Goal: Information Seeking & Learning: Learn about a topic

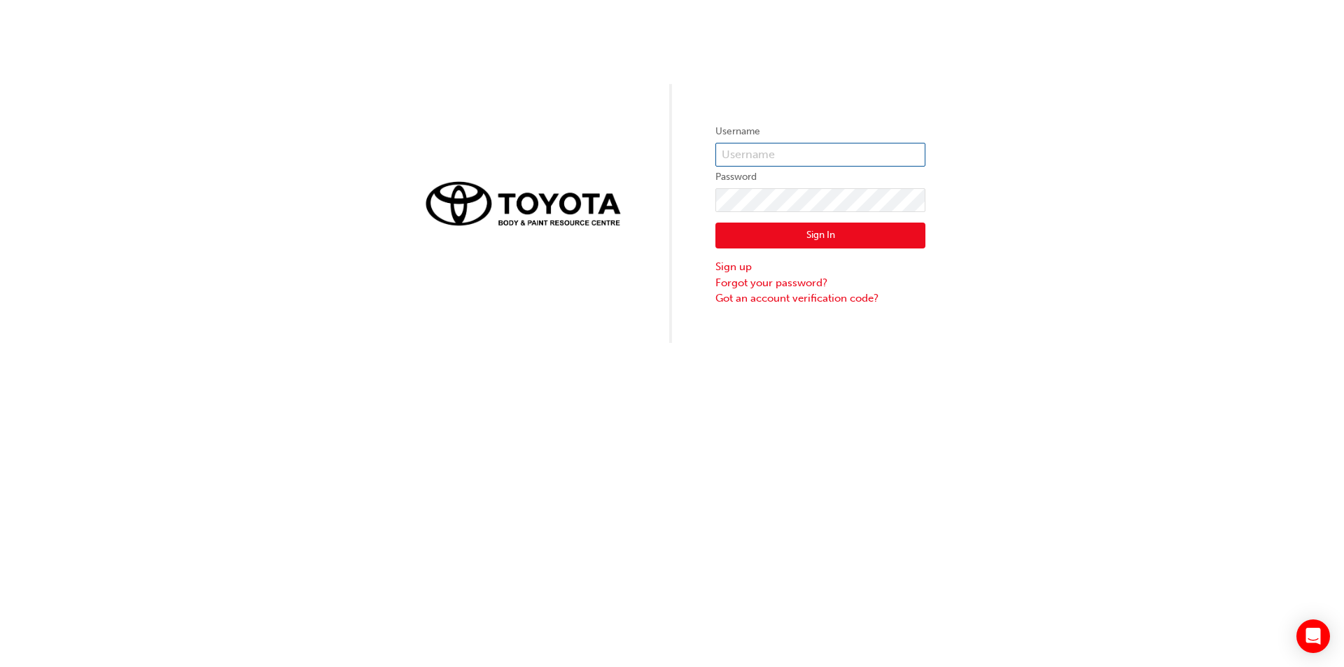
click at [741, 148] on input "text" at bounding box center [820, 155] width 210 height 24
type input "[PERSON_NAME][EMAIL_ADDRESS][PERSON_NAME][DOMAIN_NAME]"
click at [800, 235] on button "Sign In" at bounding box center [820, 236] width 210 height 27
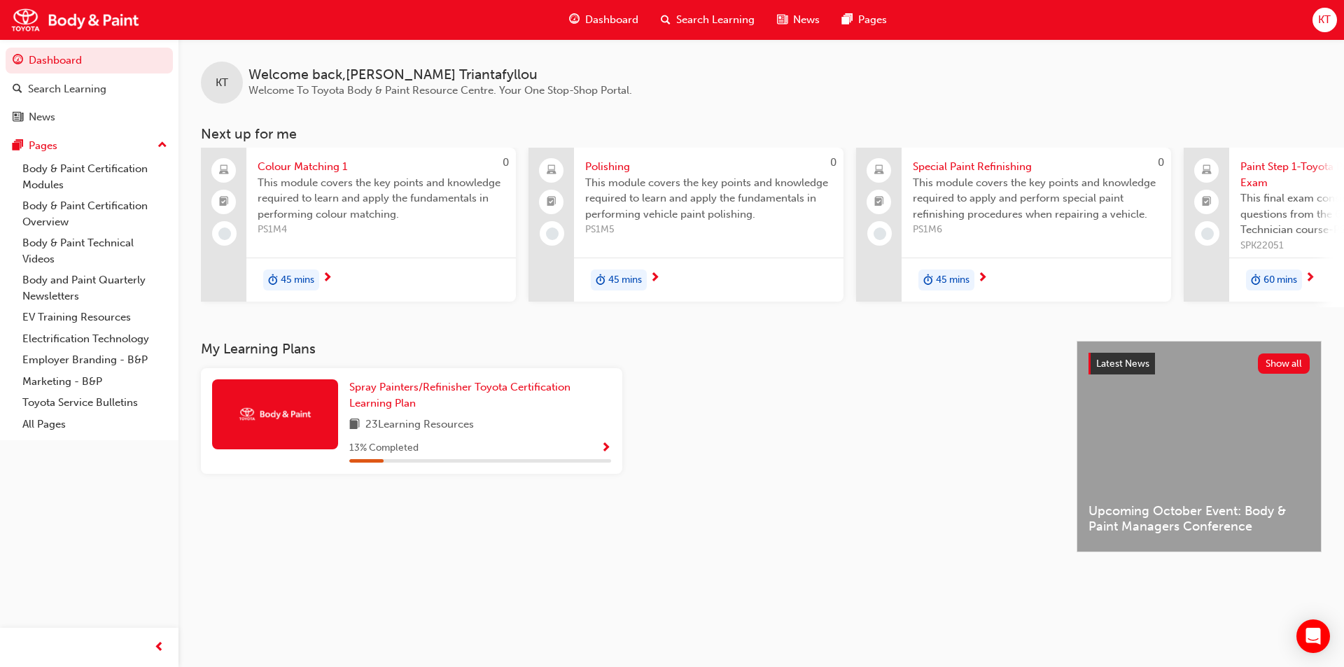
click at [326, 275] on span "next-icon" at bounding box center [327, 278] width 11 height 13
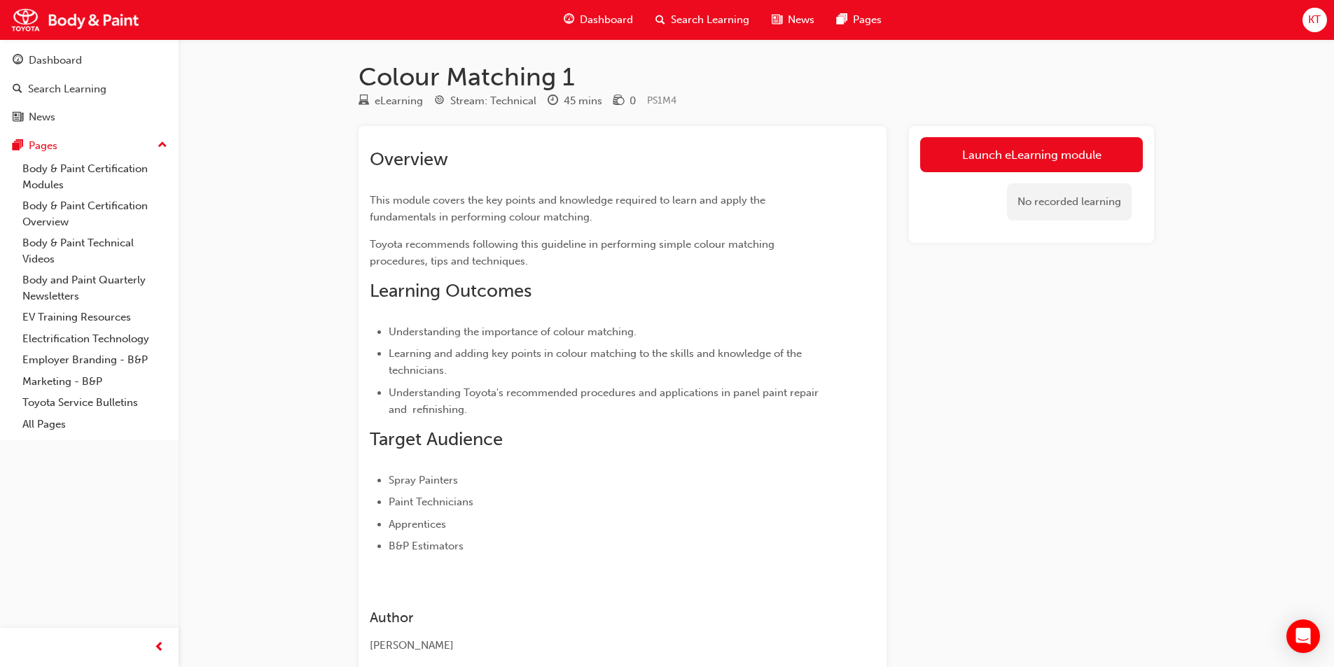
scroll to position [88, 0]
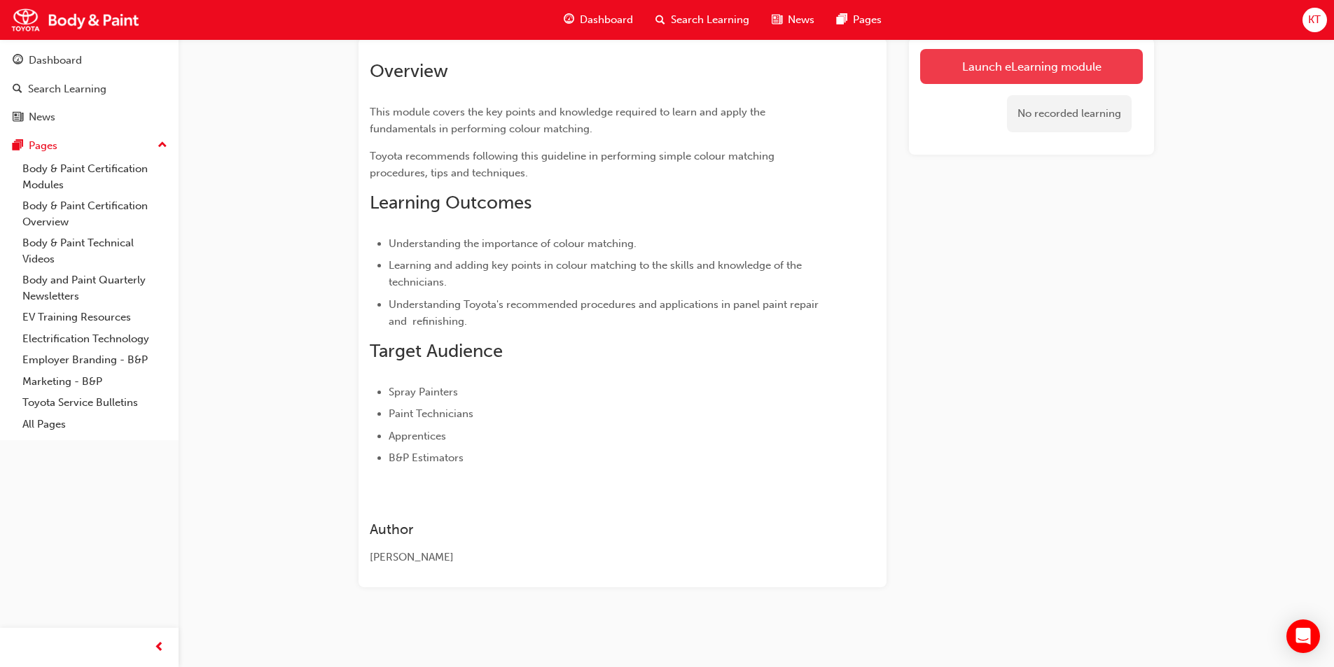
click at [997, 60] on link "Launch eLearning module" at bounding box center [1031, 66] width 223 height 35
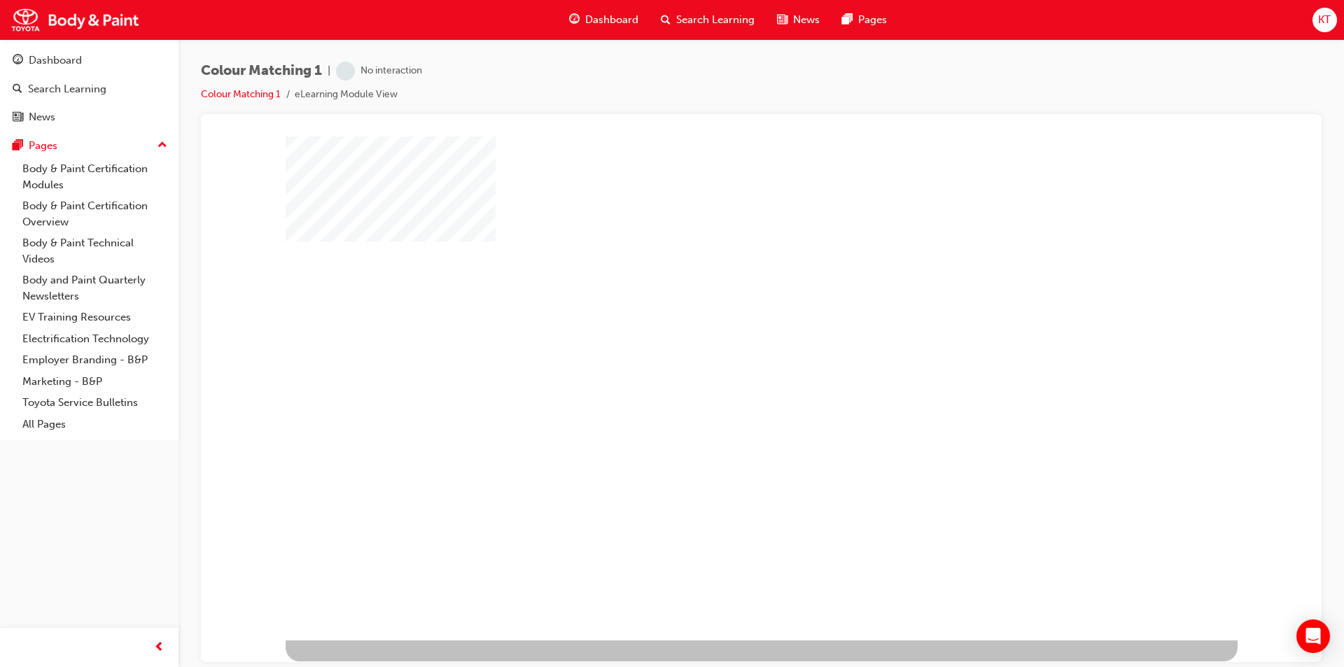
click at [721, 347] on div "play" at bounding box center [721, 347] width 0 height 0
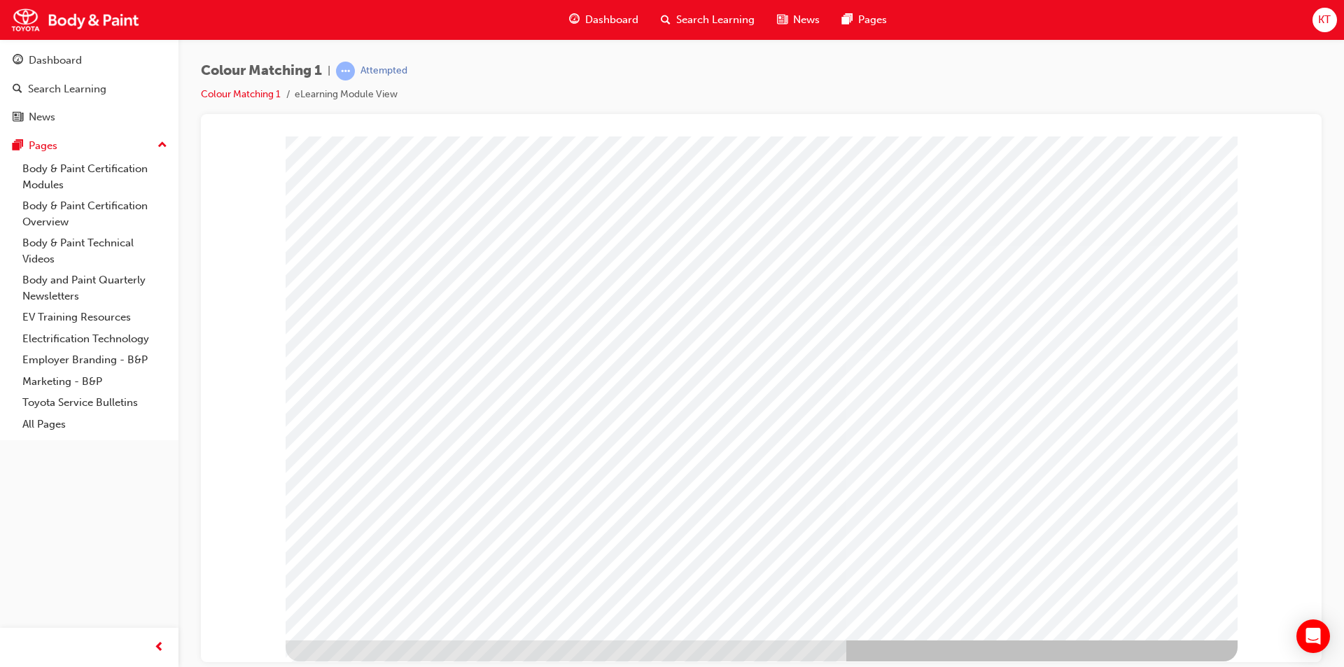
type input "kirk"
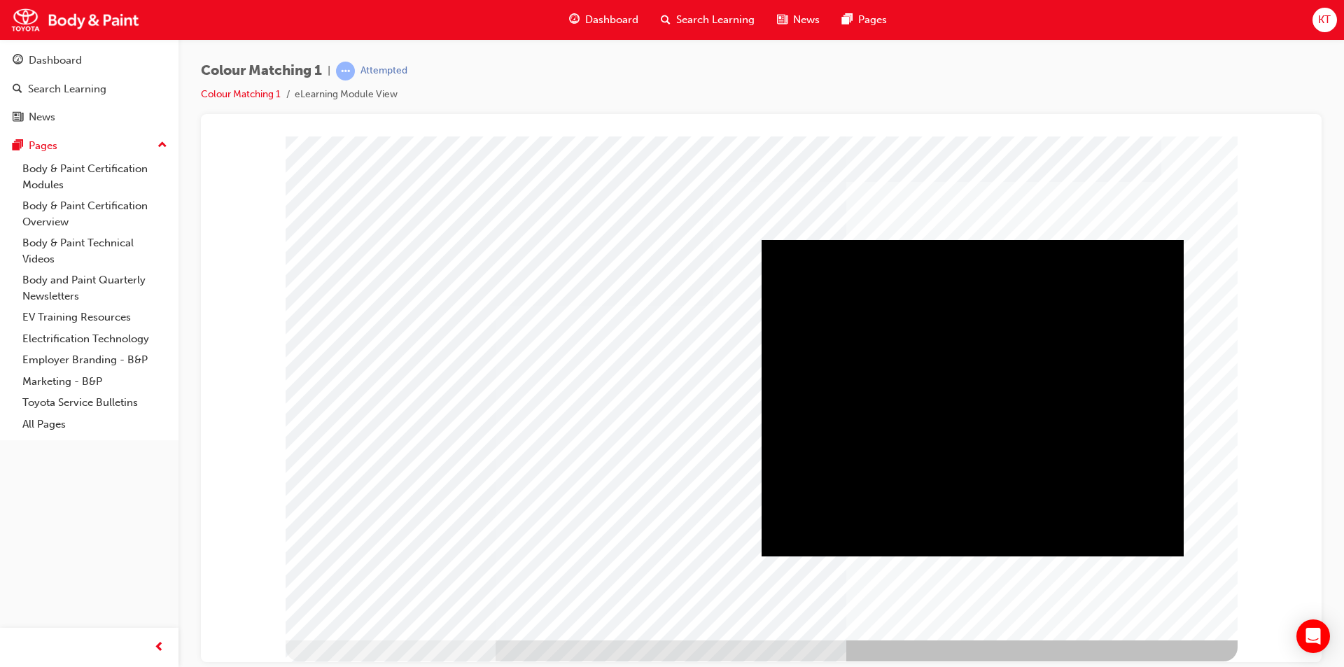
click at [972, 239] on div "Play" at bounding box center [973, 239] width 422 height 0
click at [1287, 141] on div "About colour" at bounding box center [761, 141] width 1087 height 0
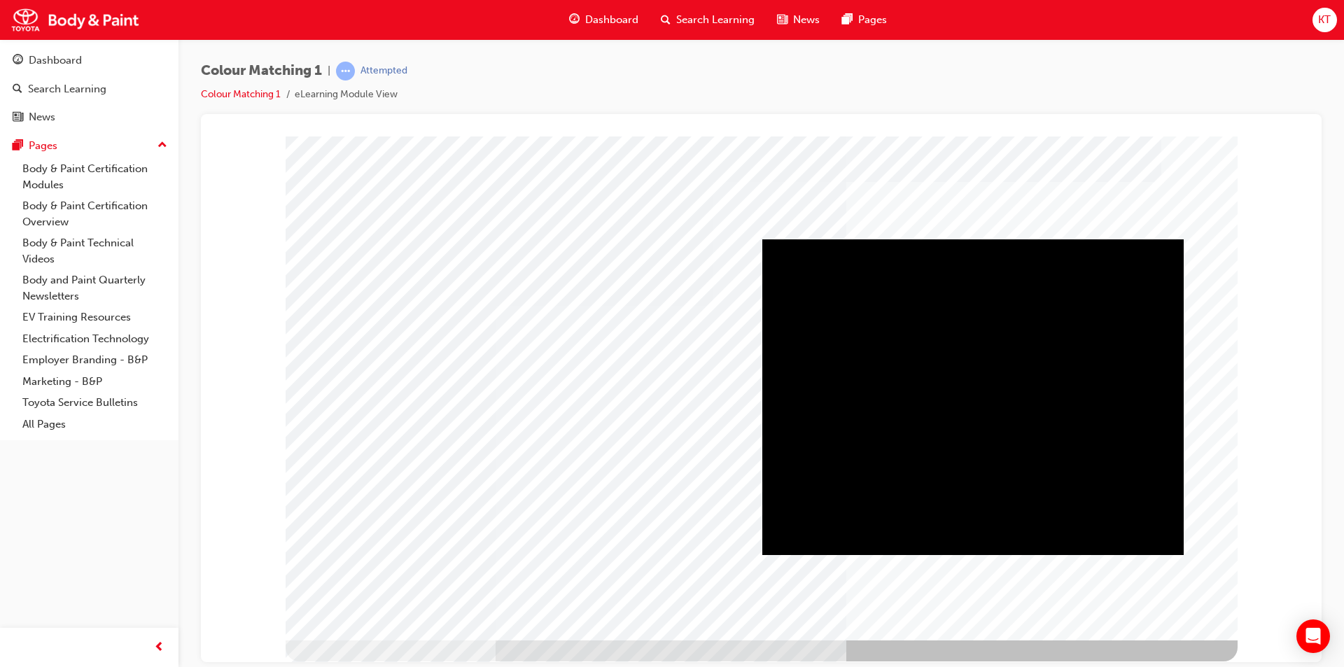
click at [975, 239] on div "Play" at bounding box center [972, 239] width 421 height 0
click at [1083, 239] on div "Mute" at bounding box center [972, 239] width 421 height 0
drag, startPoint x: 1095, startPoint y: 538, endPoint x: 1145, endPoint y: 550, distance: 51.6
click at [1145, 239] on div "Video" at bounding box center [972, 239] width 421 height 0
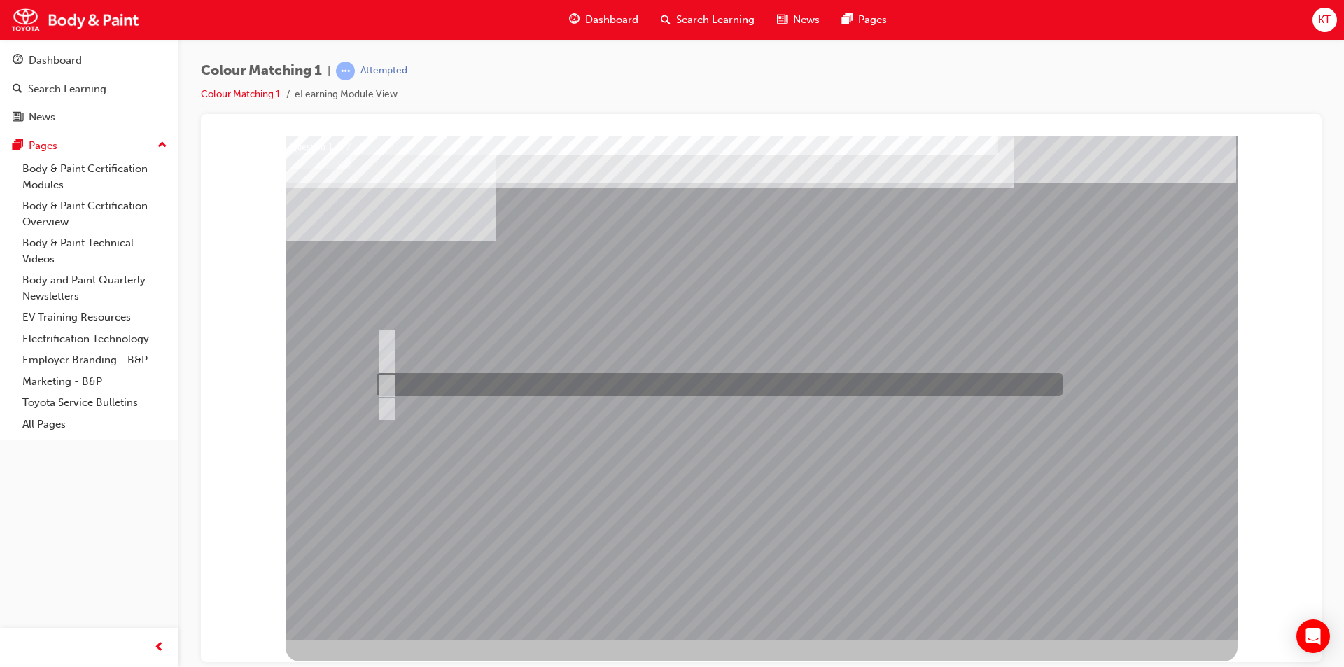
click at [384, 383] on input "Hue" at bounding box center [384, 384] width 15 height 15
radio input "true"
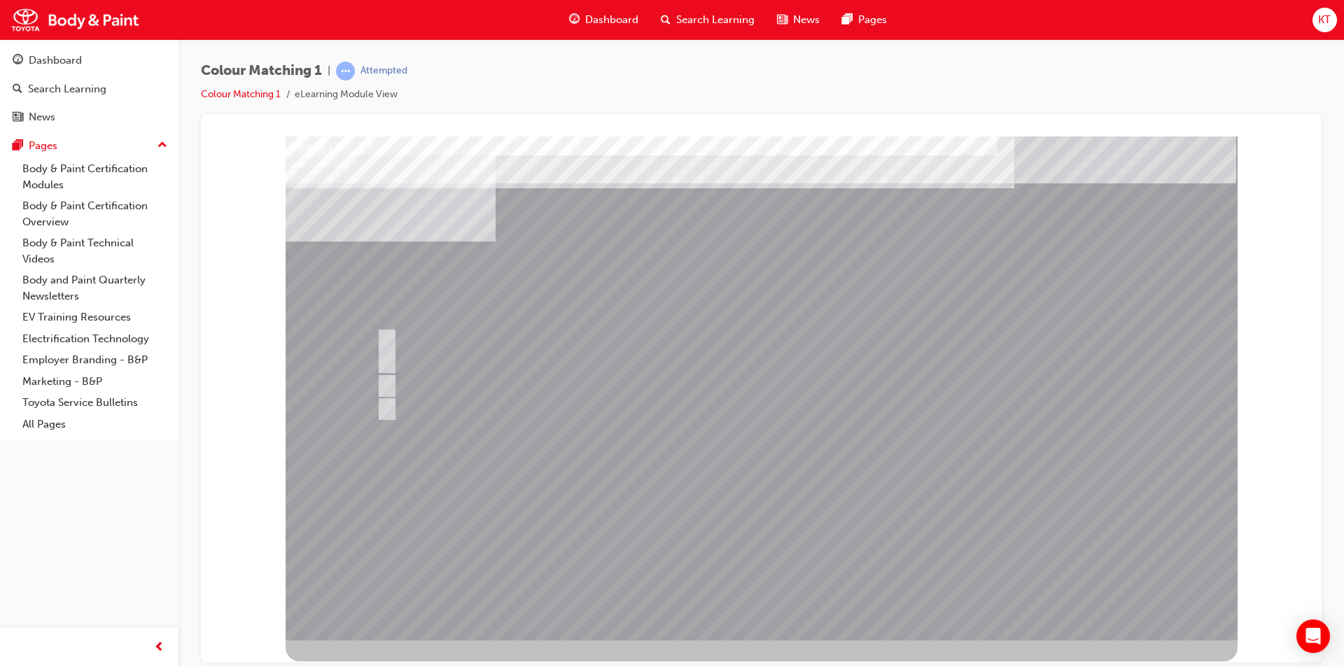
click at [912, 567] on div at bounding box center [762, 388] width 952 height 504
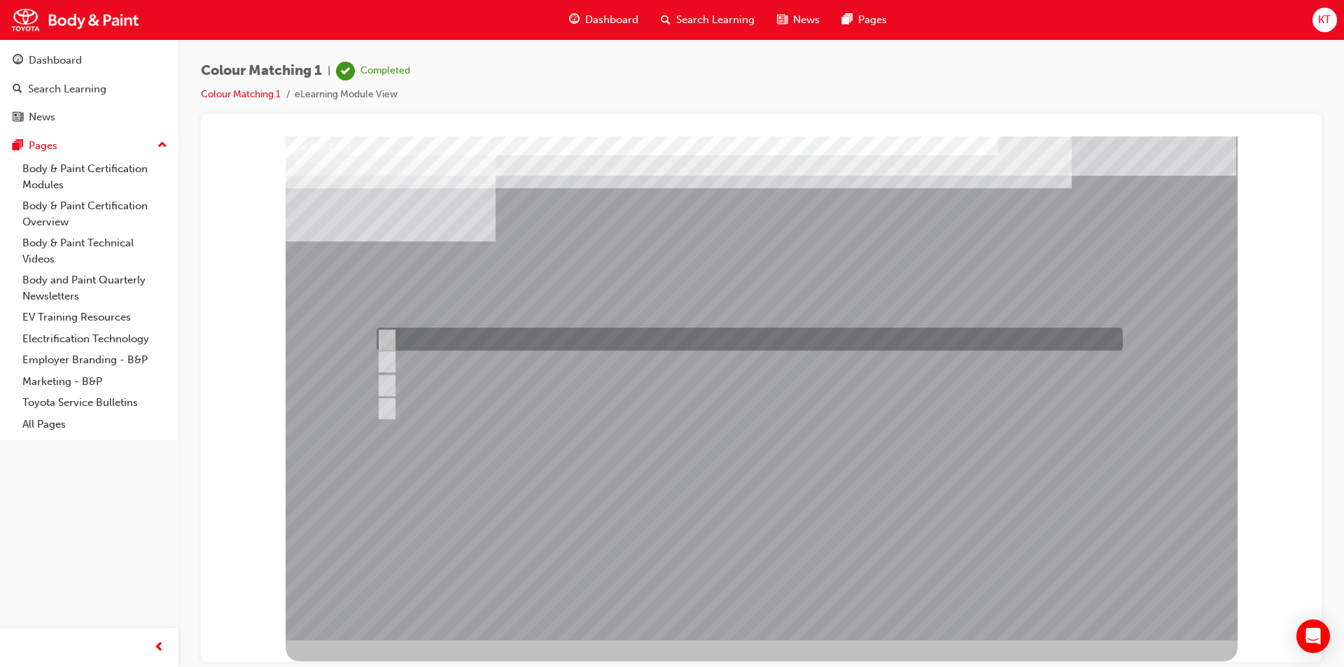
click at [385, 338] on input "1500 - 3000" at bounding box center [384, 339] width 15 height 15
radio input "true"
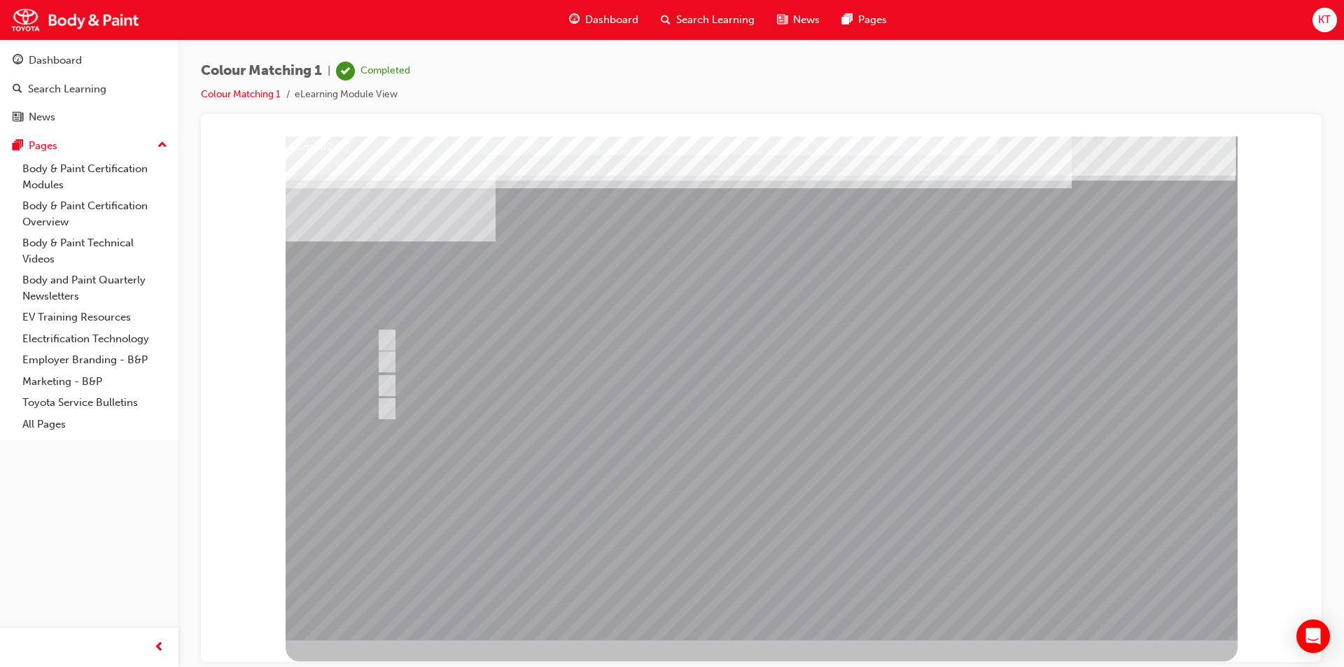
click at [565, 564] on div at bounding box center [762, 388] width 952 height 504
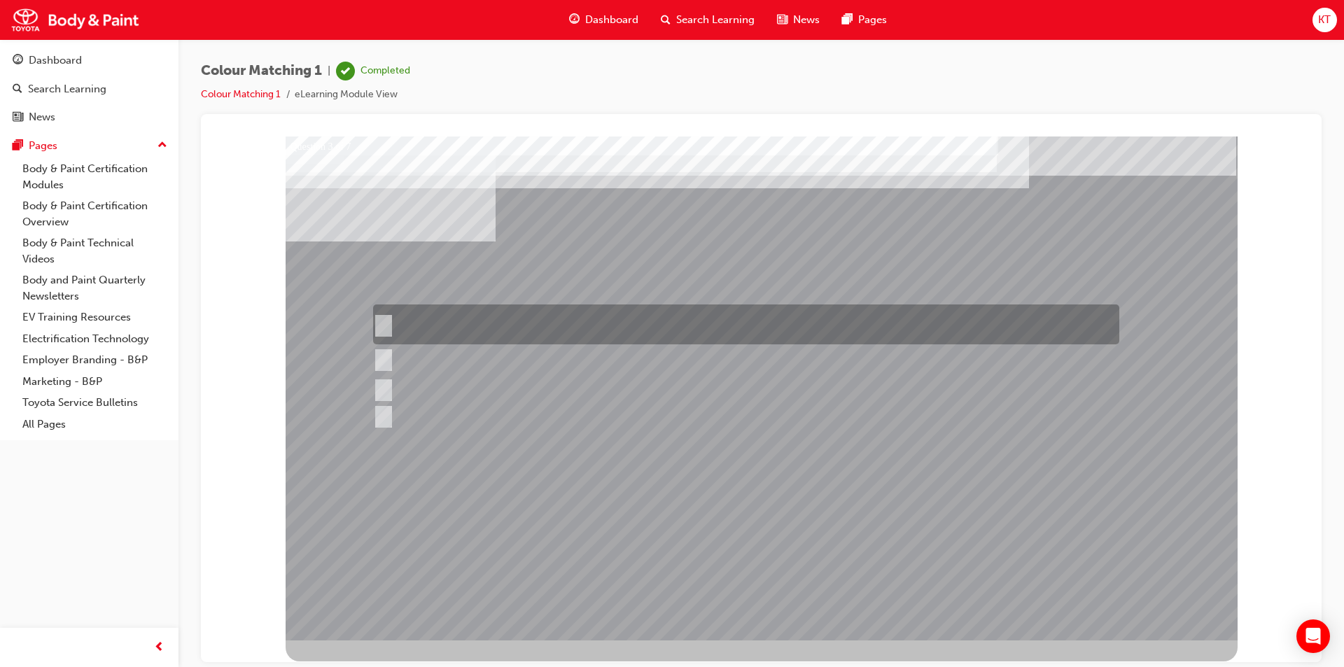
click at [387, 321] on input "Remove dirt from the surface of the paint coat using a polishing compound to re…" at bounding box center [380, 324] width 15 height 15
radio input "true"
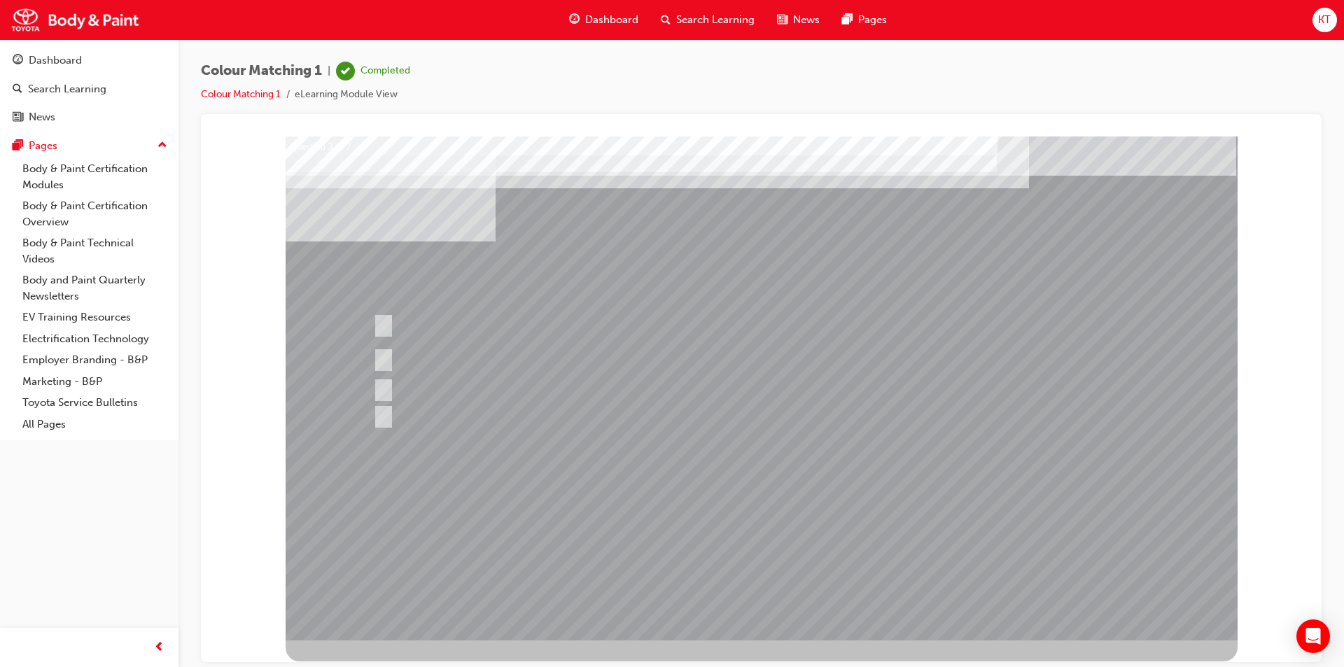
click at [656, 545] on div at bounding box center [762, 388] width 952 height 504
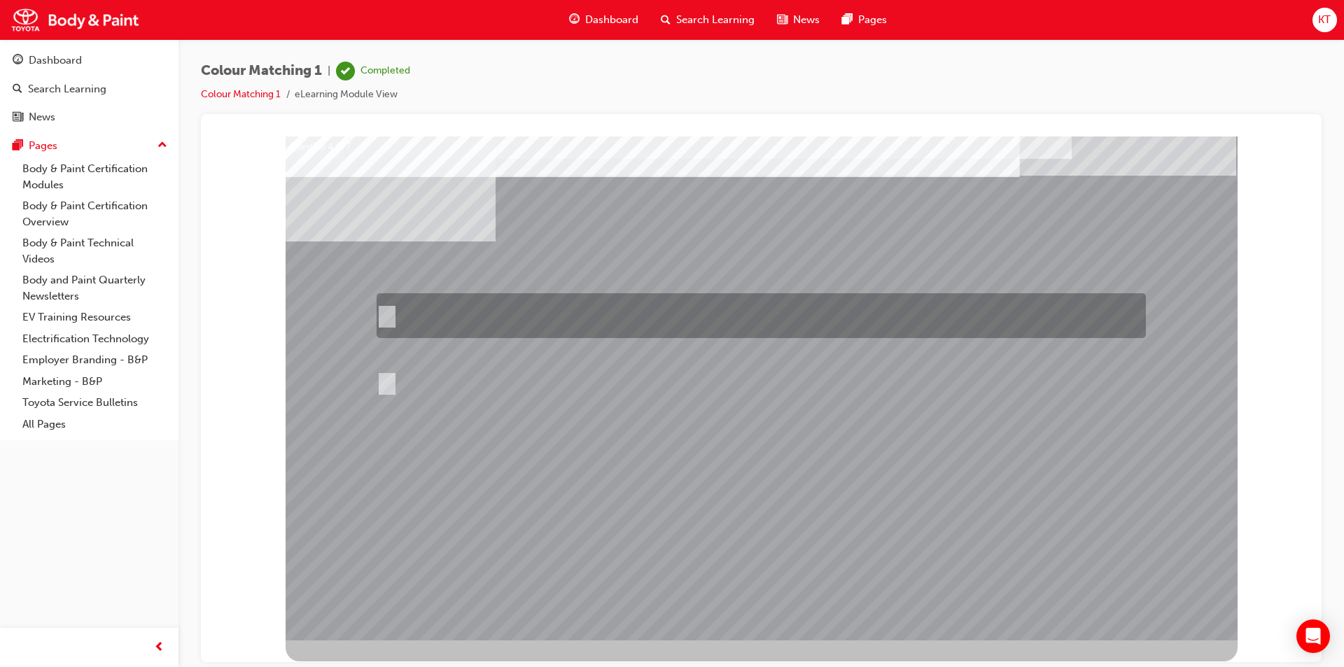
click at [384, 310] on input "If the object to be compared is large, move to a far distance. If the object is…" at bounding box center [384, 315] width 15 height 15
radio input "true"
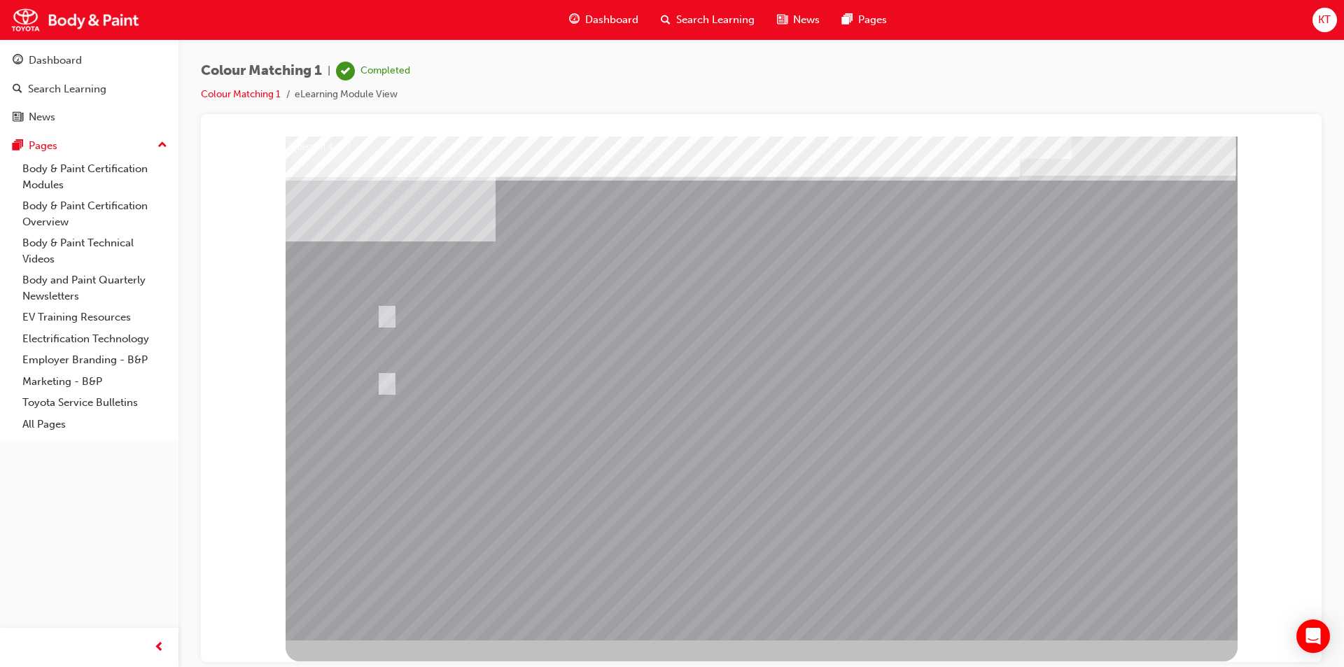
click at [592, 538] on div at bounding box center [762, 388] width 952 height 504
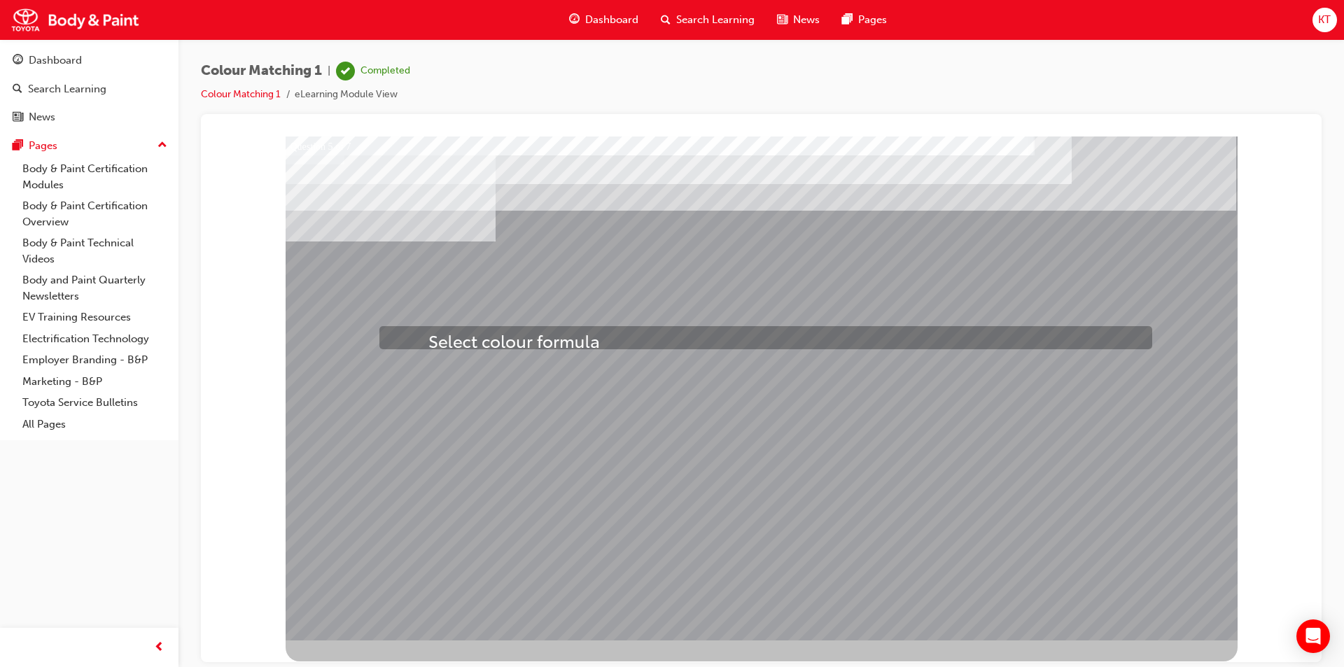
drag, startPoint x: 430, startPoint y: 364, endPoint x: 428, endPoint y: 333, distance: 31.6
click at [428, 333] on div "Question 5 of 7" at bounding box center [762, 388] width 952 height 504
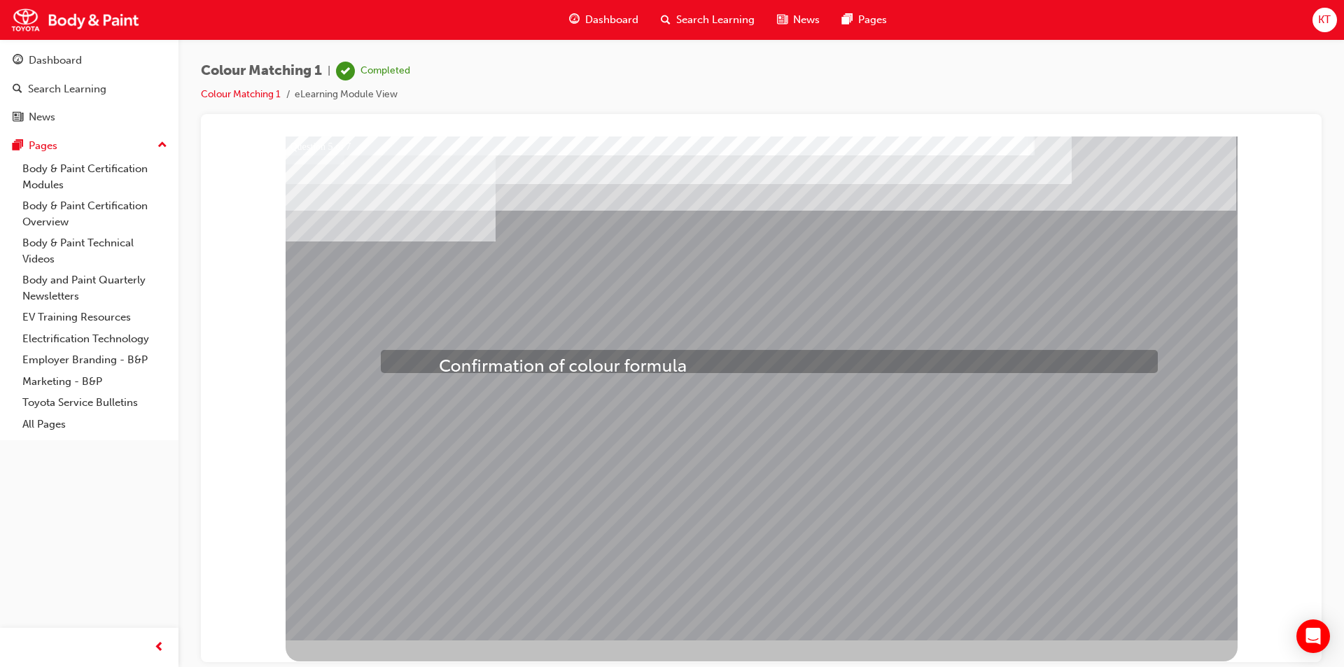
drag, startPoint x: 440, startPoint y: 389, endPoint x: 439, endPoint y: 357, distance: 32.2
click at [439, 357] on div "Question 5 of 7" at bounding box center [762, 388] width 952 height 504
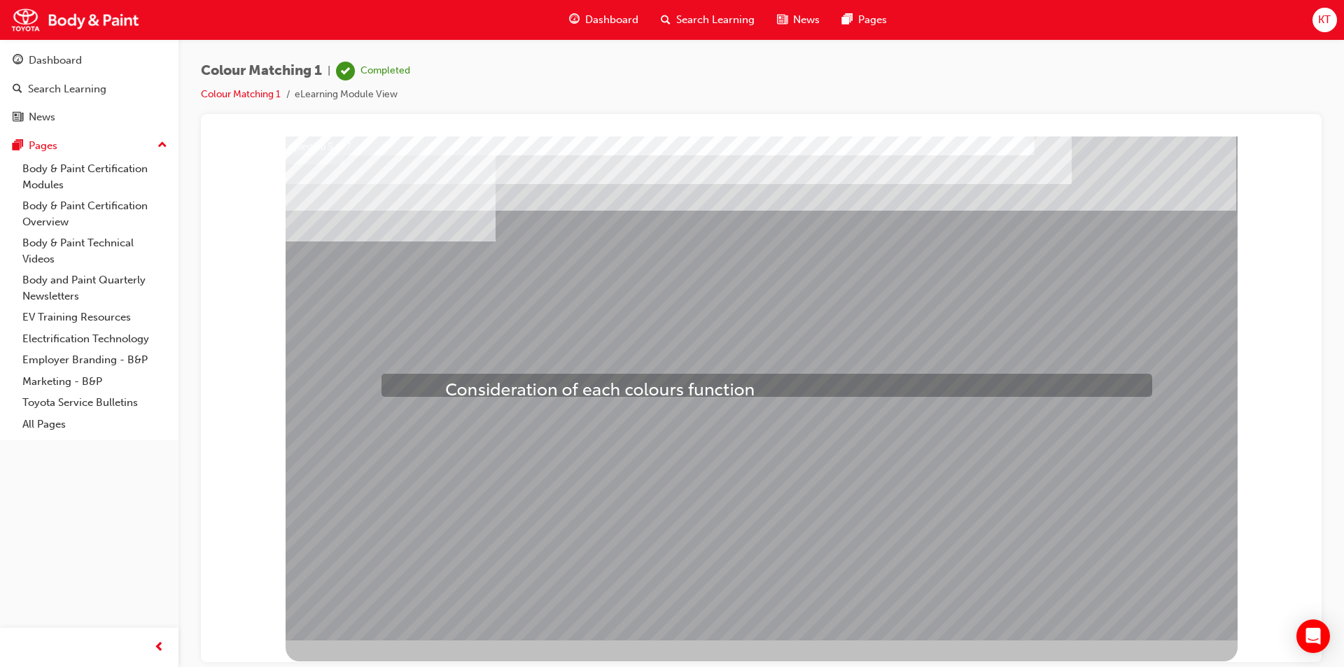
drag, startPoint x: 447, startPoint y: 410, endPoint x: 445, endPoint y: 381, distance: 29.5
click at [445, 381] on div "Question 5 of 7" at bounding box center [762, 388] width 952 height 504
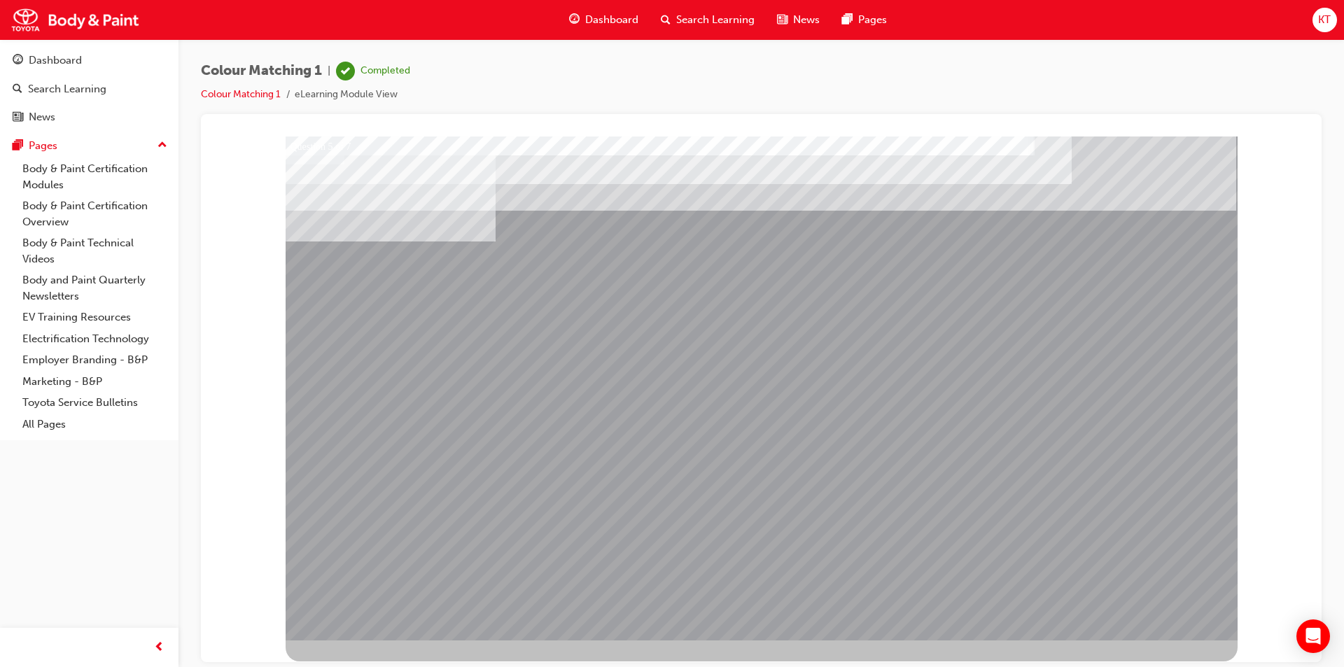
click at [587, 595] on div at bounding box center [762, 388] width 952 height 504
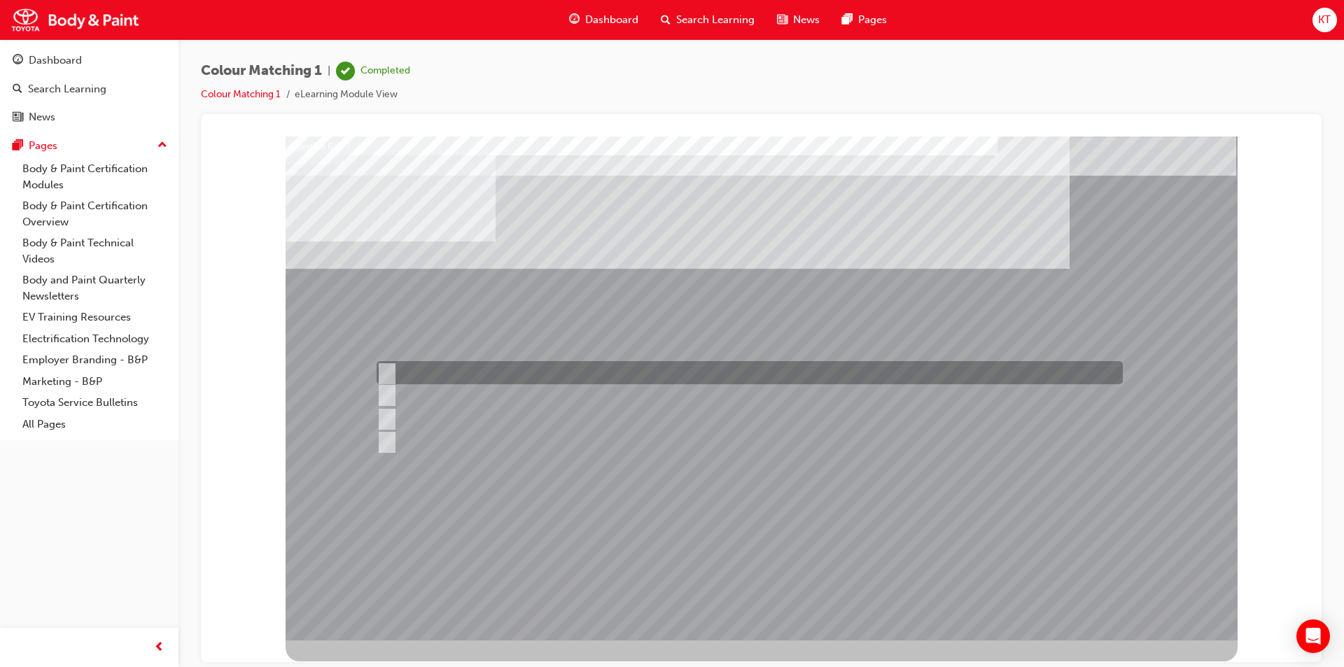
click at [383, 370] on input "Rising colour" at bounding box center [384, 372] width 15 height 15
radio input "true"
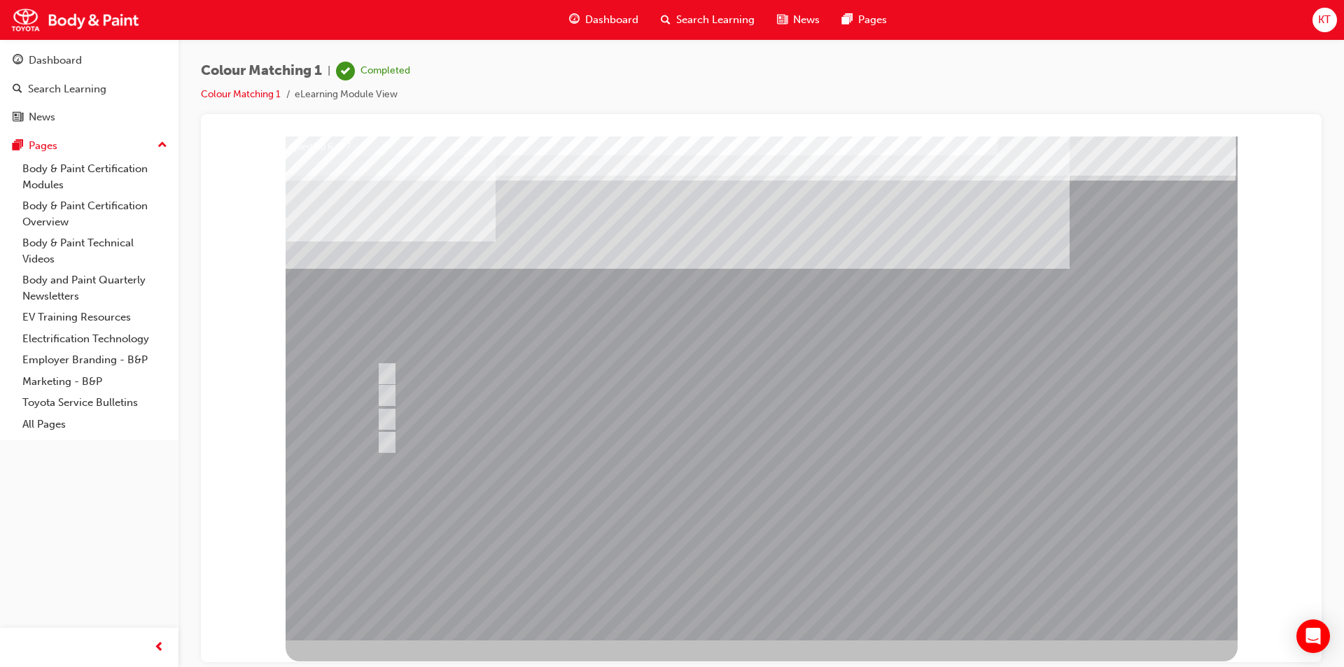
click at [617, 559] on div at bounding box center [762, 388] width 952 height 504
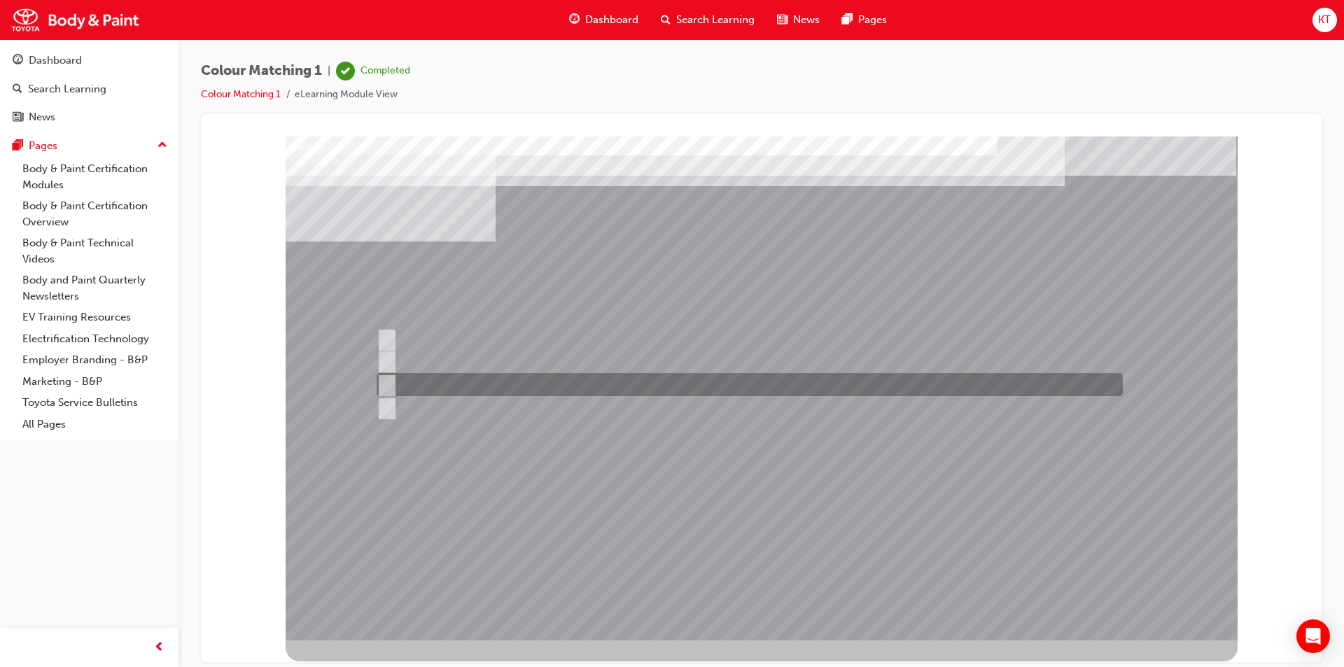
click at [384, 379] on input "Light sources" at bounding box center [384, 384] width 15 height 15
radio input "true"
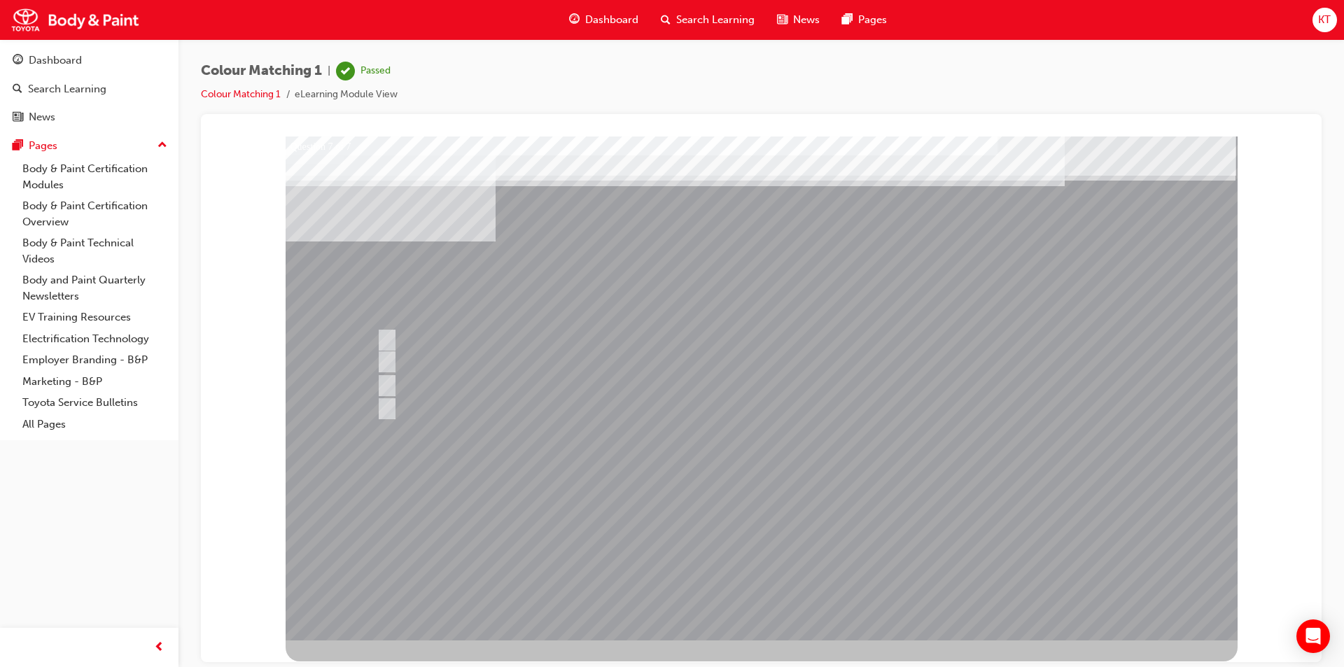
click at [664, 565] on div at bounding box center [762, 388] width 952 height 504
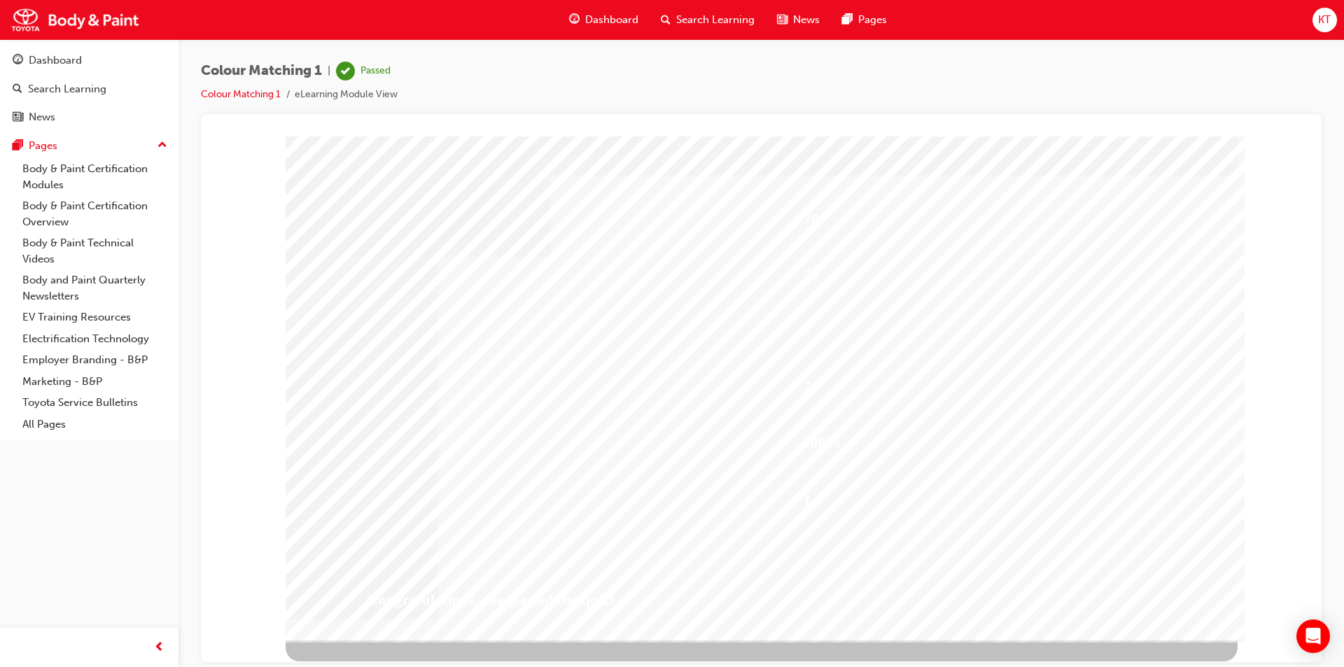
drag, startPoint x: 1320, startPoint y: 522, endPoint x: 1311, endPoint y: 517, distance: 9.7
click at [1322, 518] on div "Colour Matching 1 | Passed Colour Matching 1 eLearning Module View" at bounding box center [762, 335] width 1166 height 593
click at [41, 57] on div "Dashboard" at bounding box center [55, 61] width 53 height 16
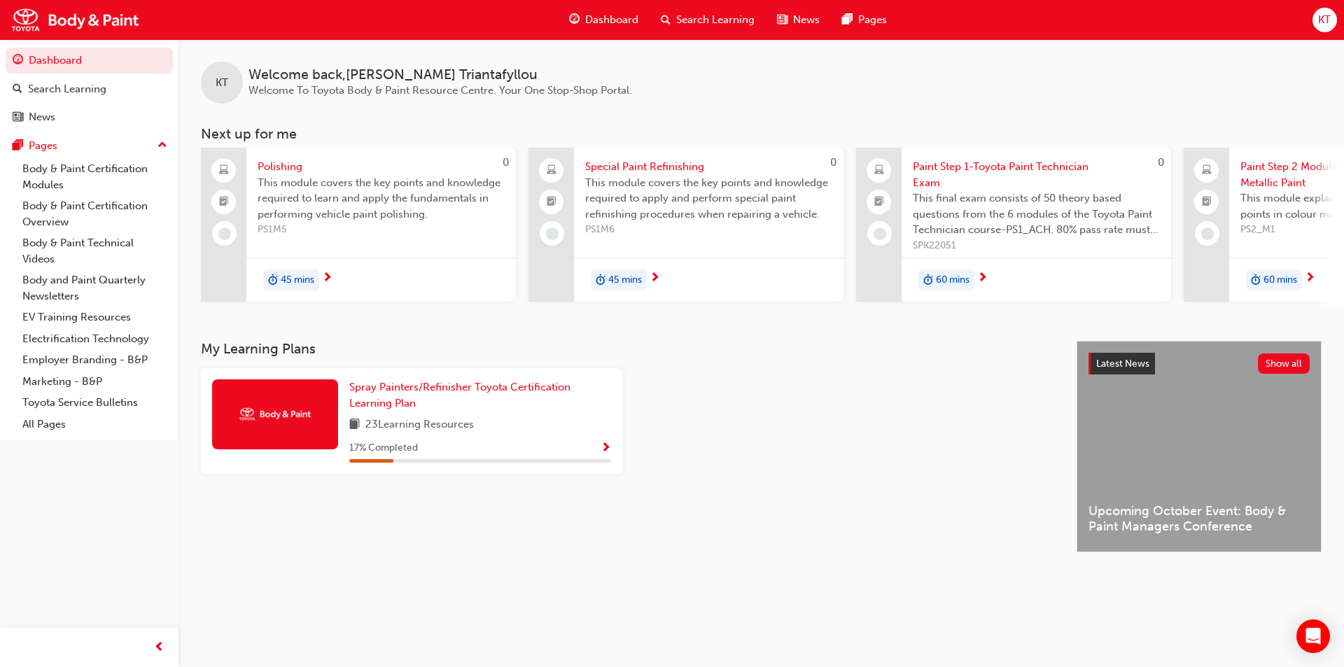
click at [1327, 20] on span "KT" at bounding box center [1324, 20] width 13 height 16
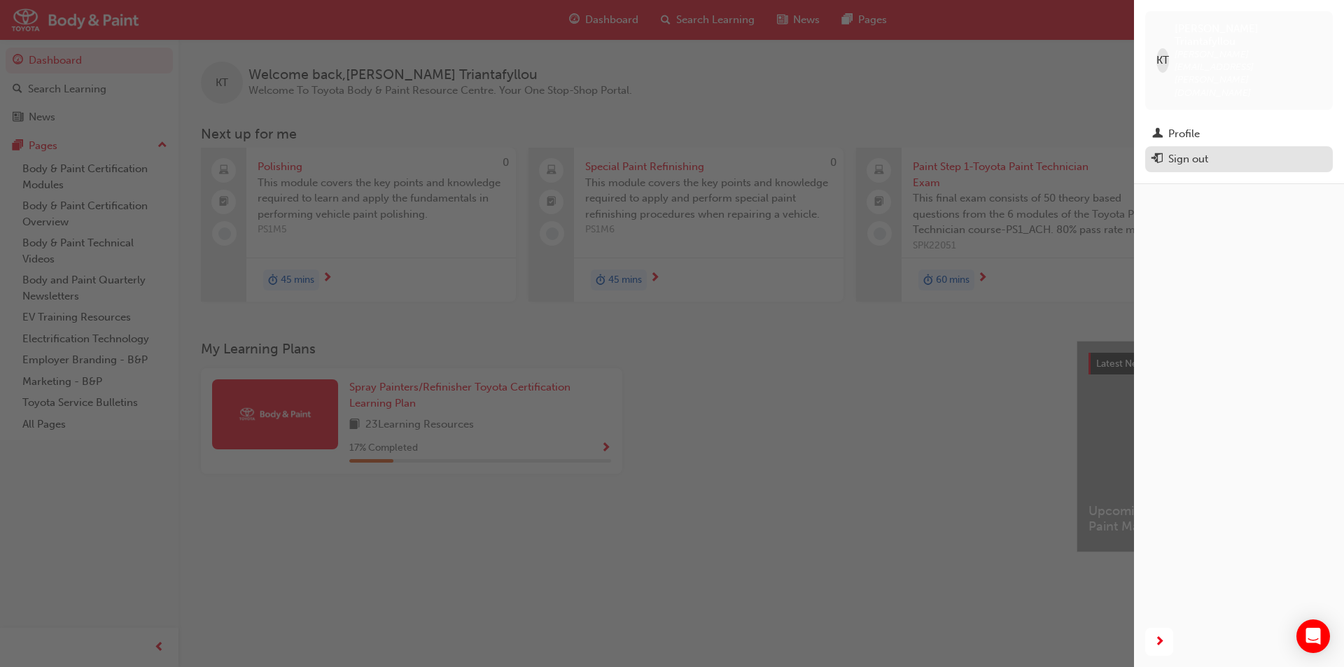
click at [1205, 151] on div "Sign out" at bounding box center [1188, 159] width 40 height 16
